Goal: Task Accomplishment & Management: Manage account settings

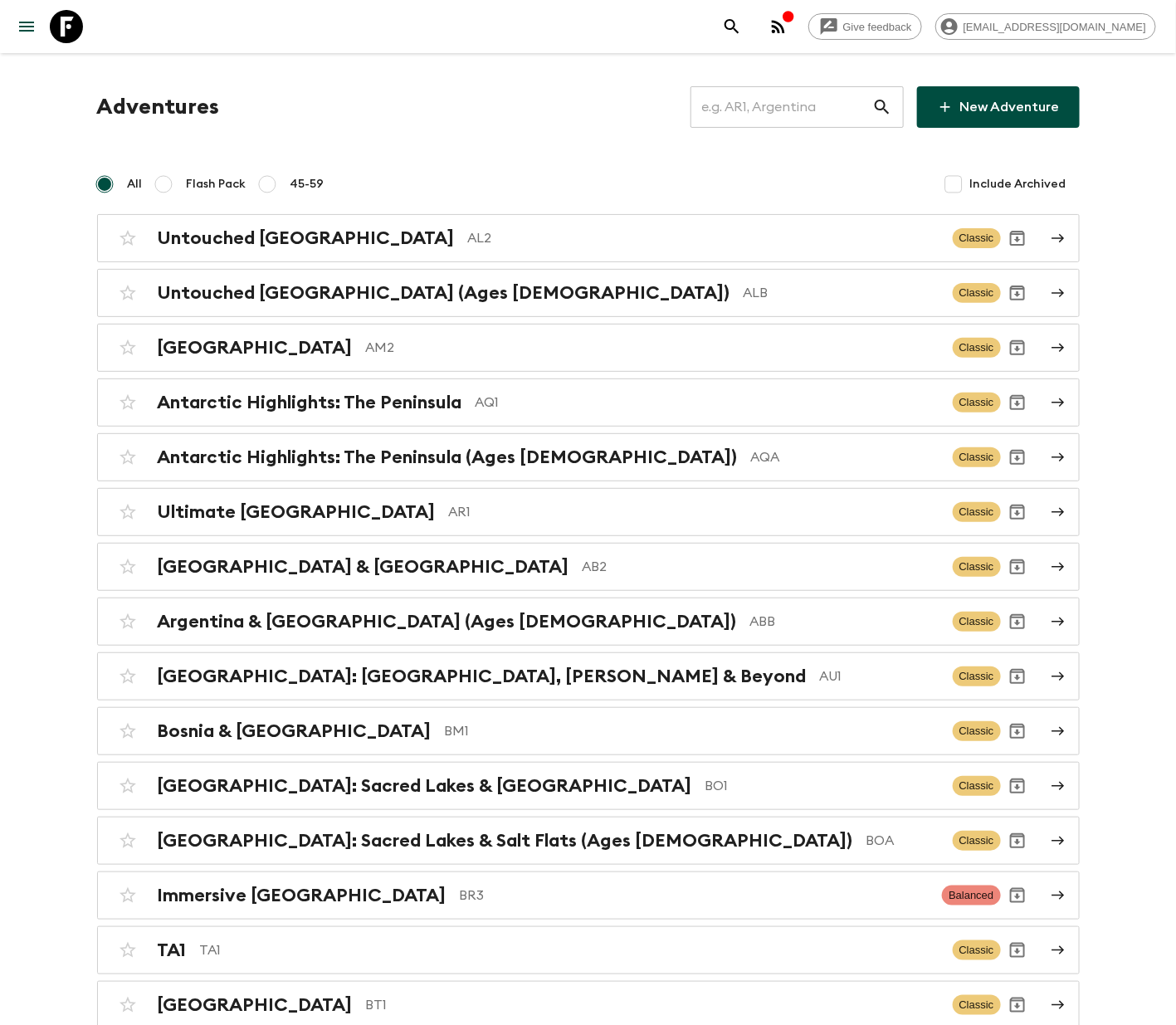
click at [788, 104] on input "text" at bounding box center [782, 107] width 182 height 47
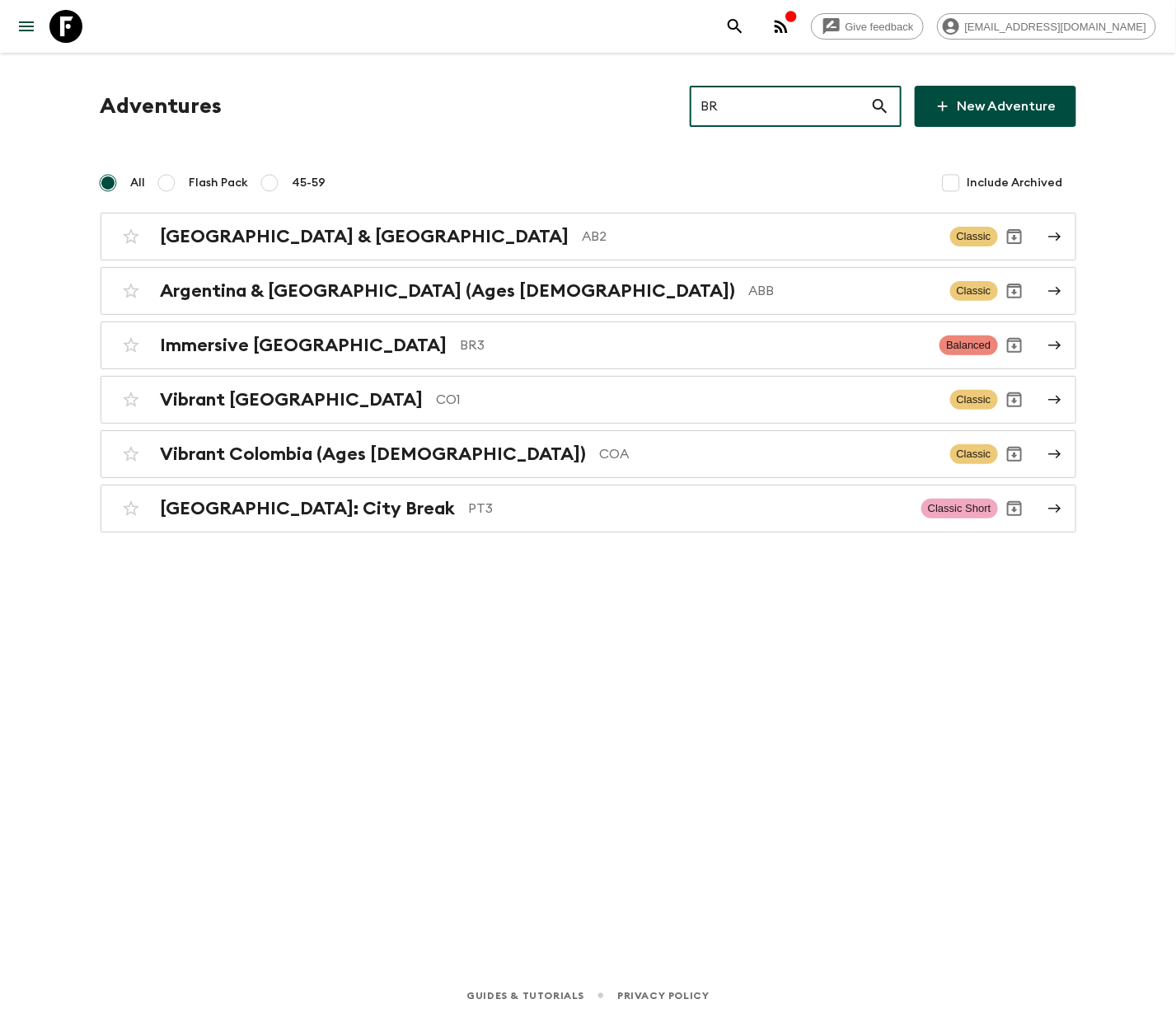
type input "BR3"
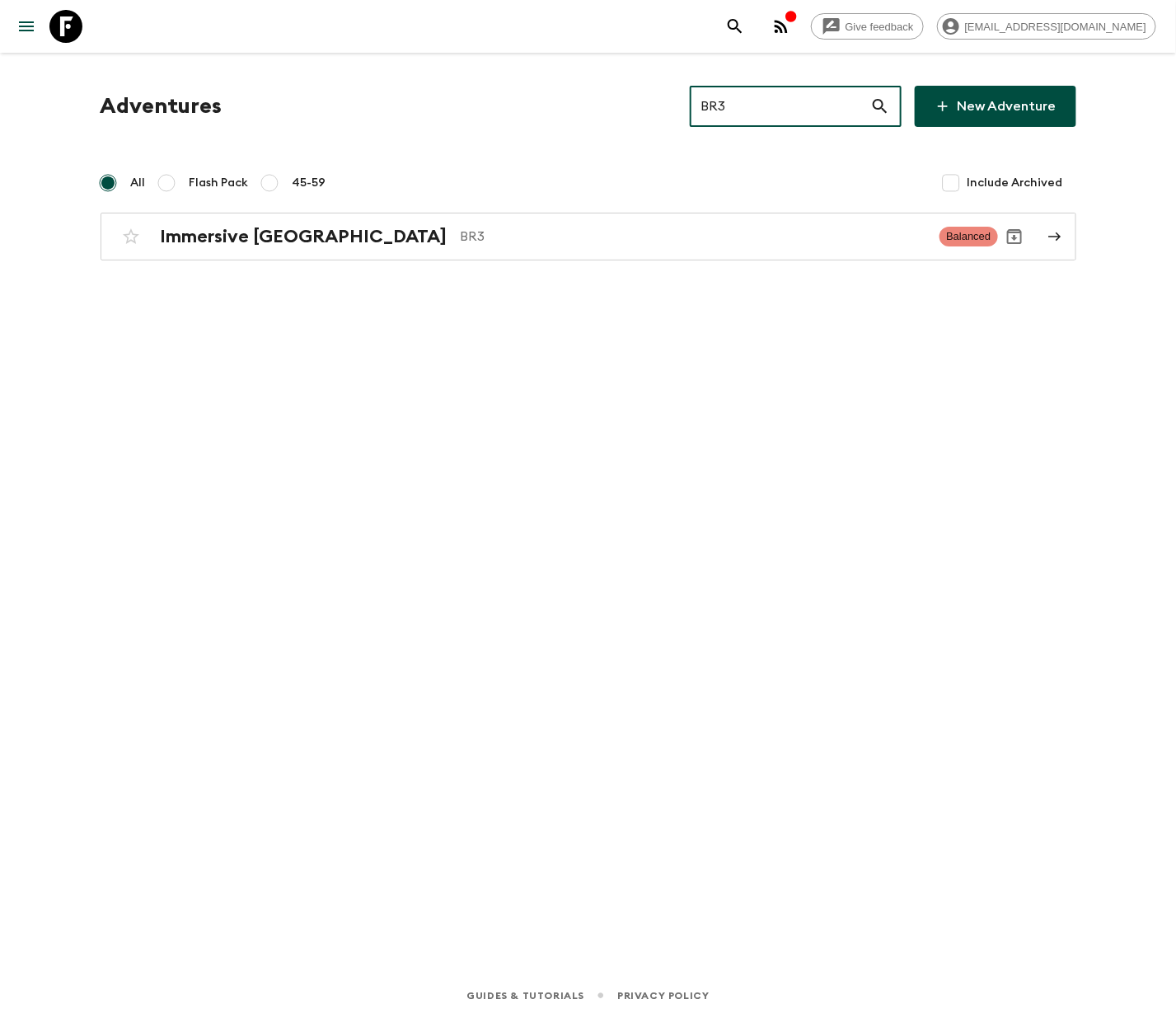
click at [230, 234] on h2 "Immersive [GEOGRAPHIC_DATA]" at bounding box center [304, 236] width 287 height 21
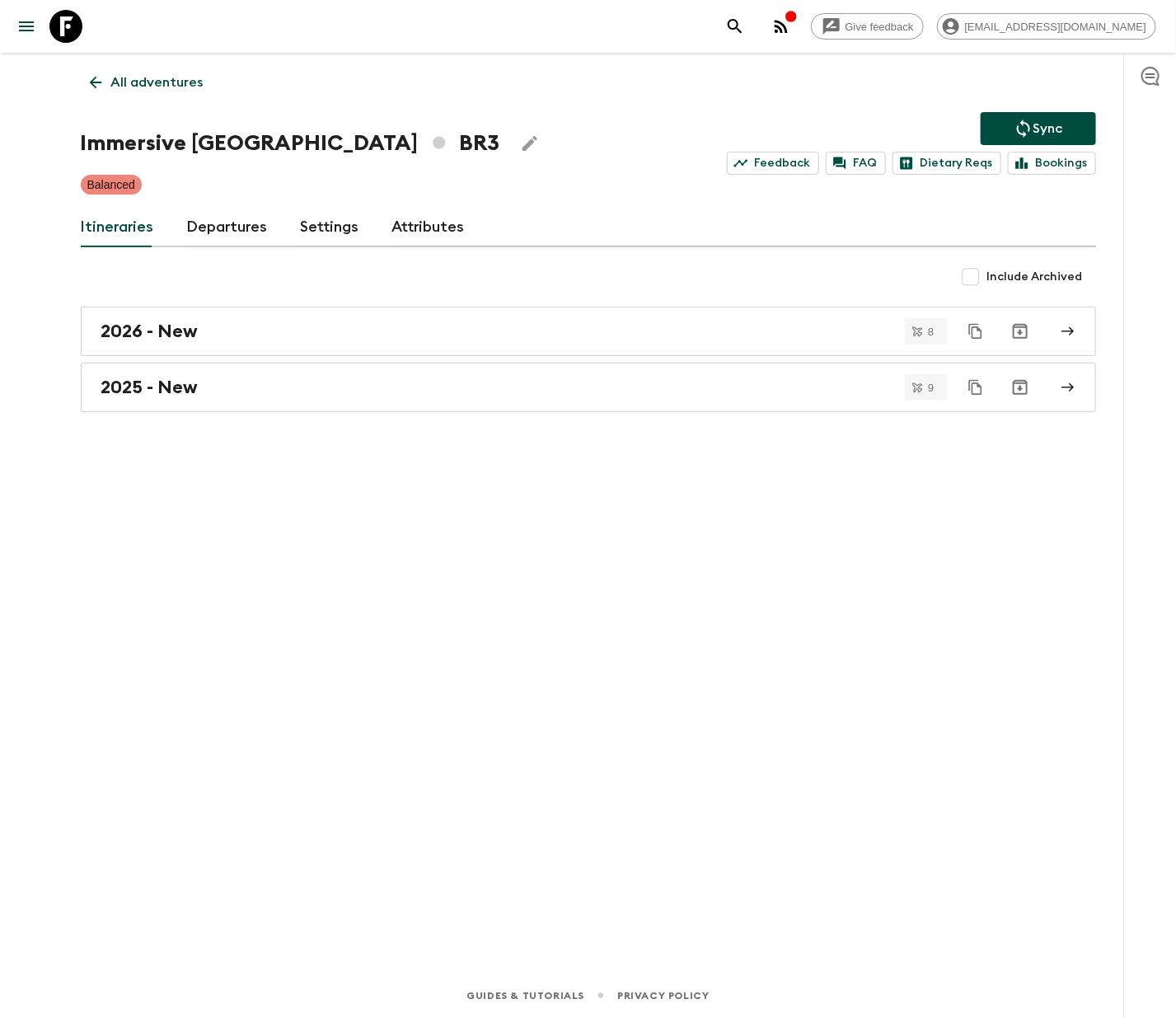
click at [223, 225] on link "Departures" at bounding box center [227, 227] width 81 height 39
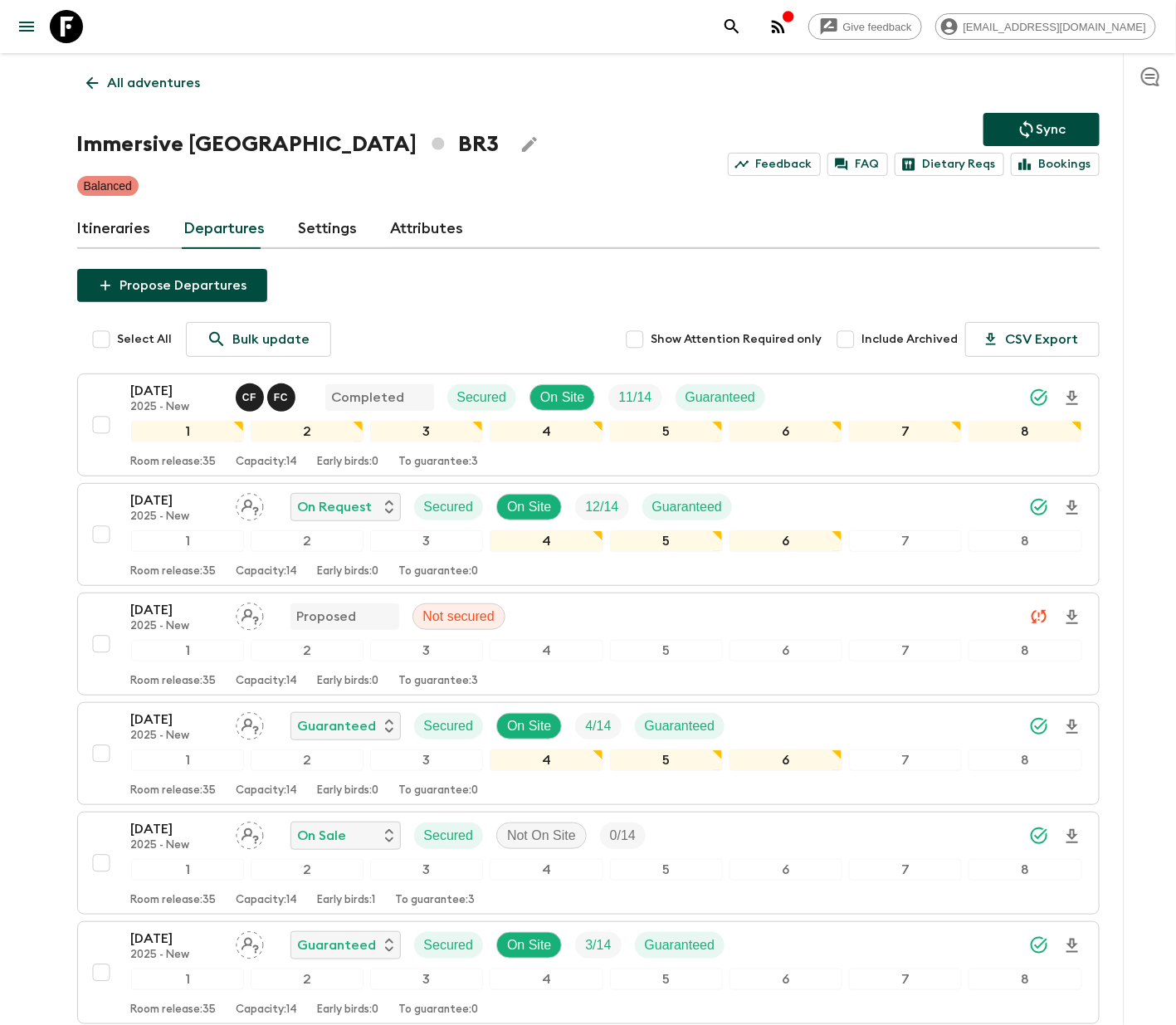
click at [91, 837] on div "[DATE] 2025 - New On Sale Secured Not On Site 0 / 14 1 2 3 4 5 6 7 8 Room relea…" at bounding box center [583, 864] width 998 height 88
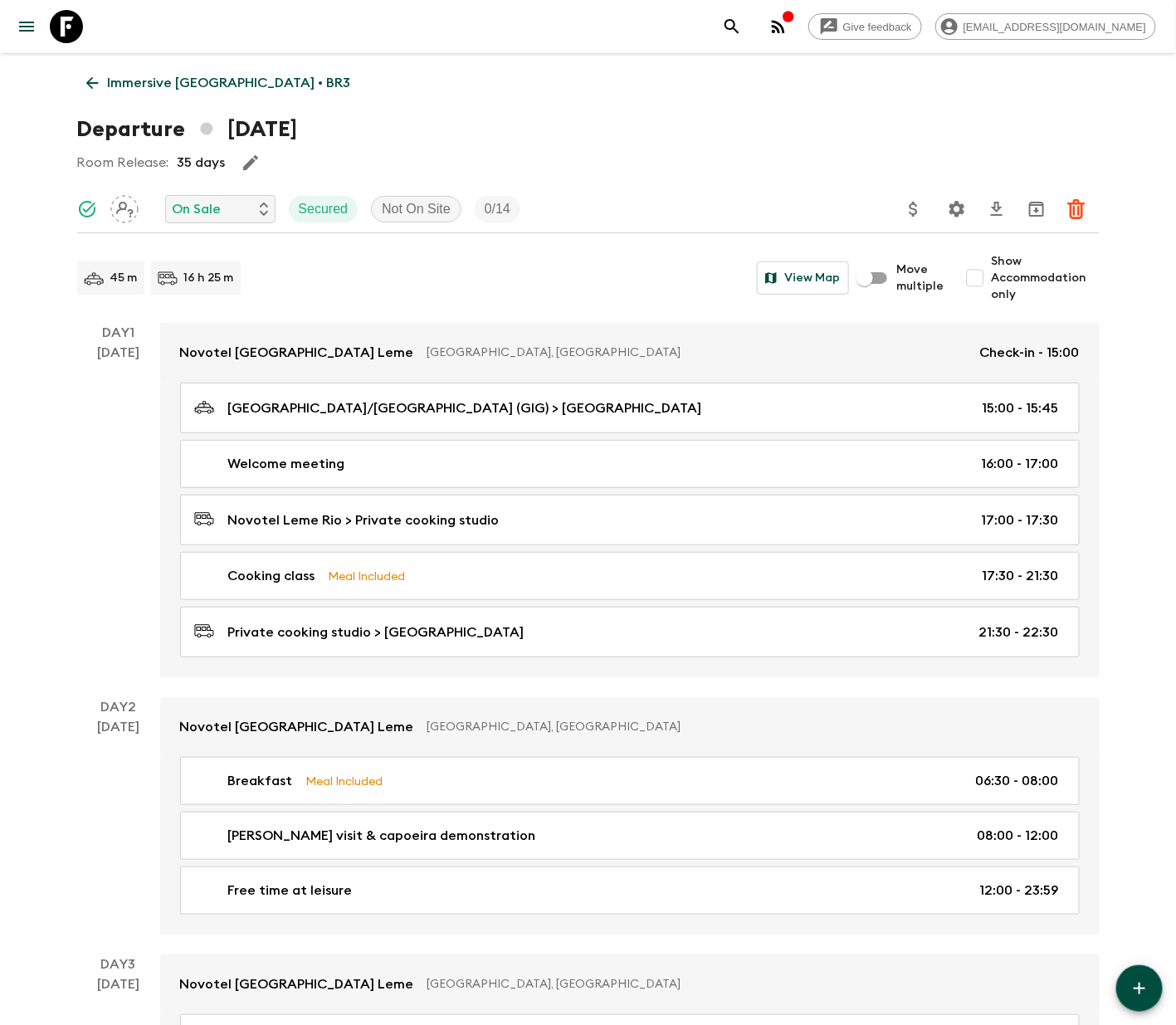
click at [219, 207] on p "On Sale" at bounding box center [197, 208] width 49 height 20
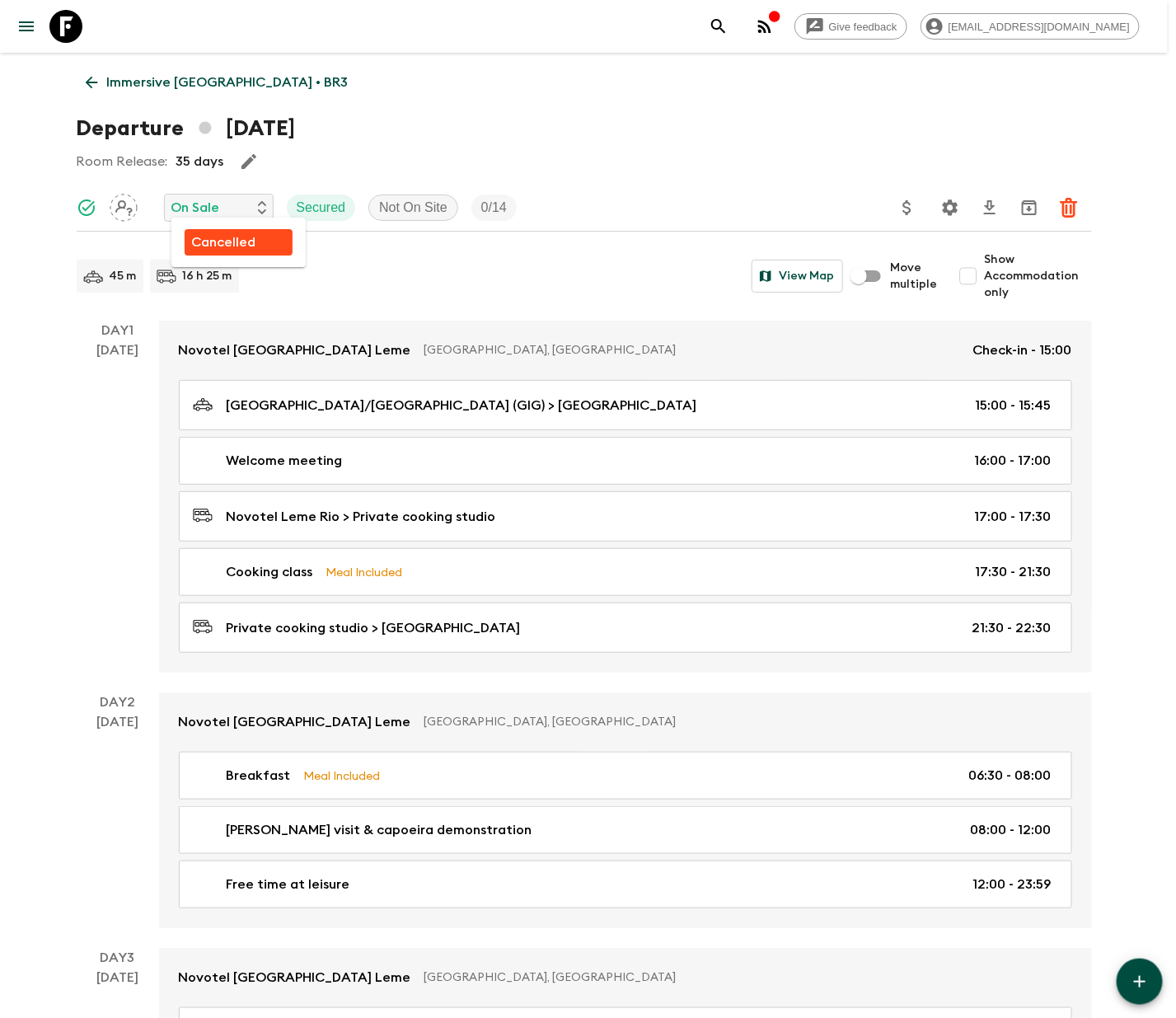
click at [221, 240] on p "Cancelled" at bounding box center [223, 241] width 64 height 20
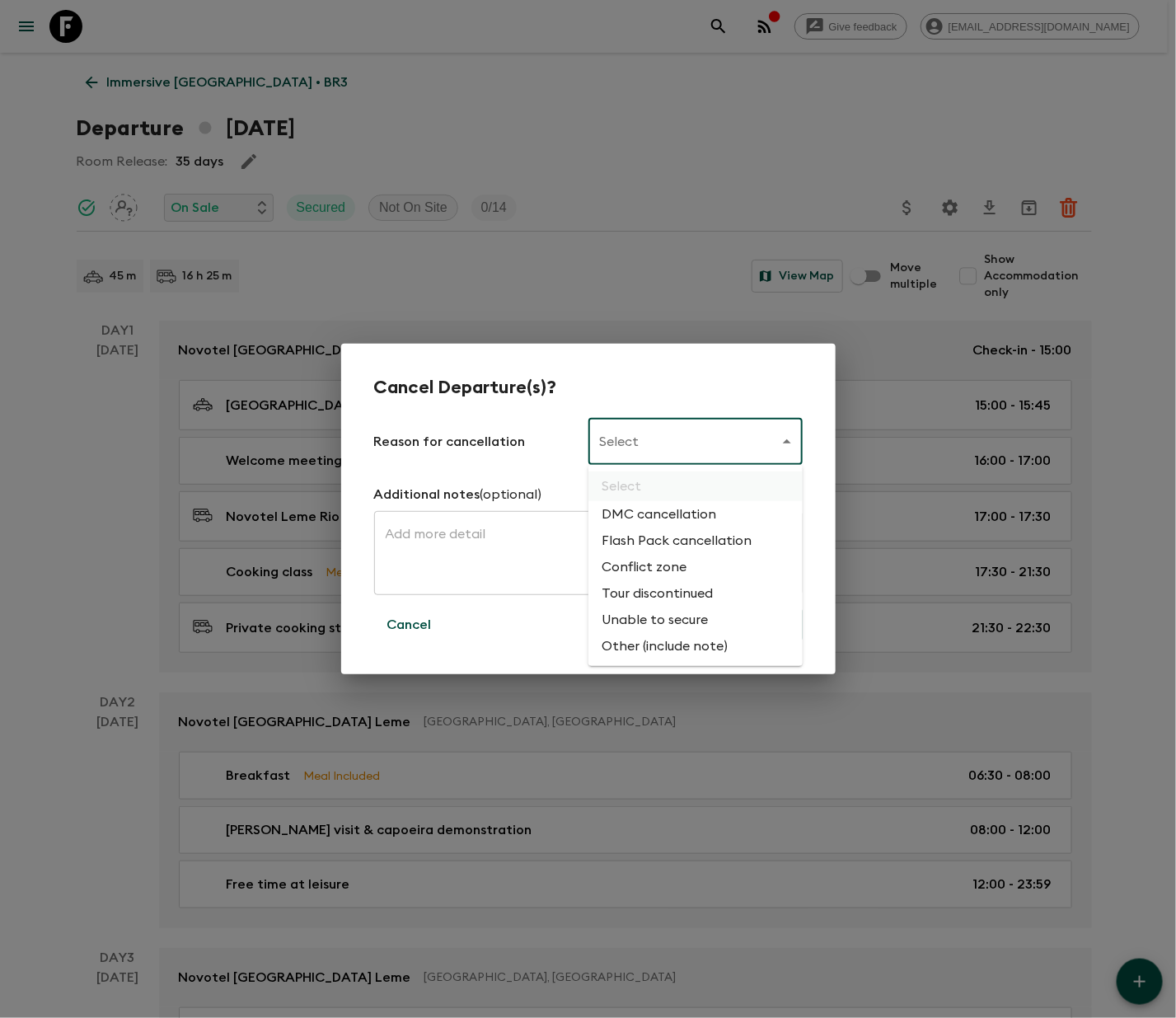
click at [673, 536] on li "Flash Pack cancellation" at bounding box center [695, 541] width 214 height 26
type input "FLASHPACK_CANCELLATION"
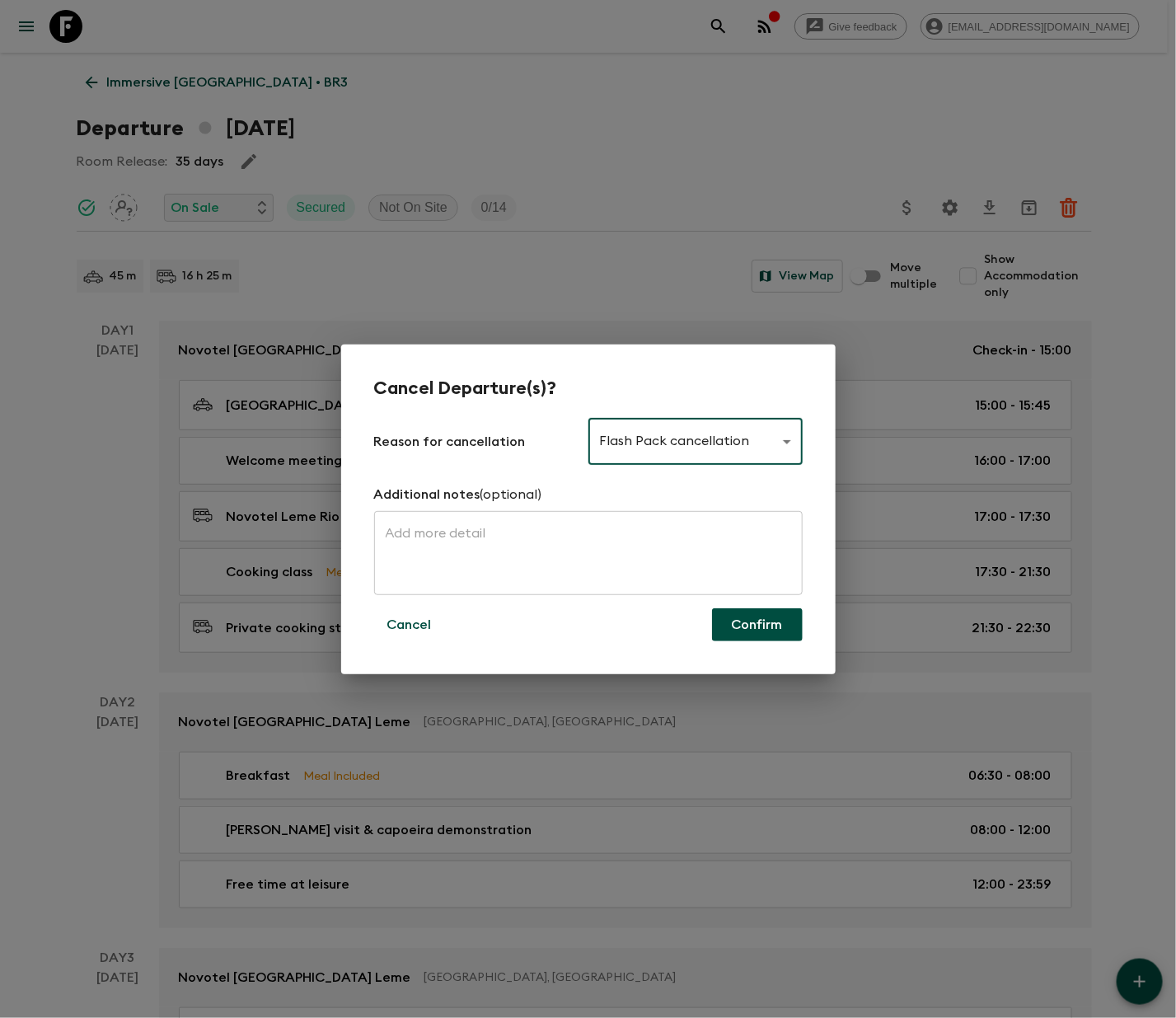
click at [755, 621] on button "Confirm" at bounding box center [757, 625] width 90 height 33
